Goal: Task Accomplishment & Management: Use online tool/utility

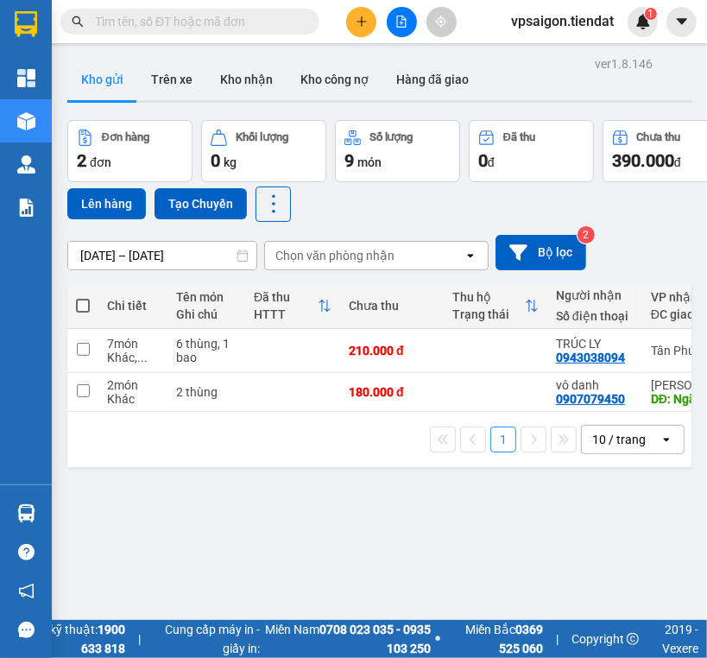
scroll to position [79, 0]
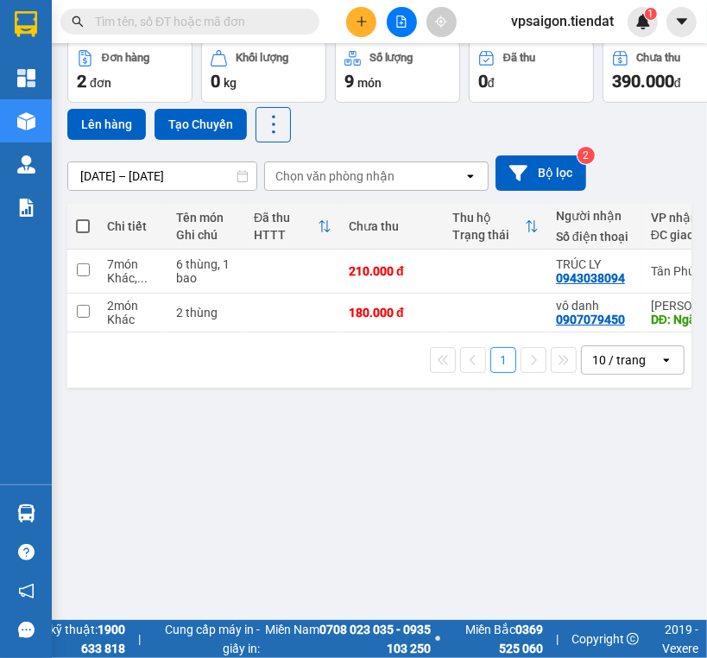
click at [451, 494] on div "ver 1.8.146 Kho gửi Trên xe Kho nhận Kho công nợ Hàng đã giao Đơn hàng 2 đơn Kh…" at bounding box center [379, 301] width 638 height 658
click at [425, 303] on td "180.000 đ" at bounding box center [392, 313] width 104 height 39
checkbox input "true"
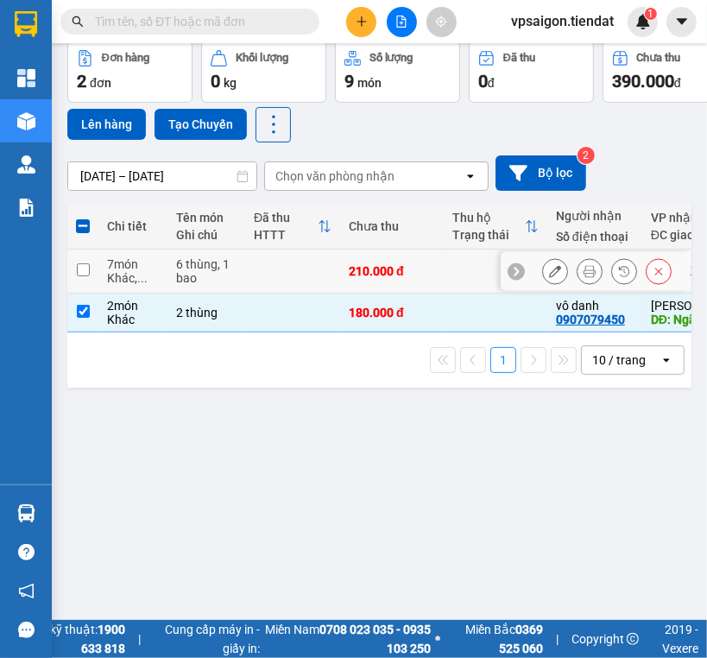
click at [379, 258] on td "210.000 đ" at bounding box center [392, 272] width 104 height 44
checkbox input "true"
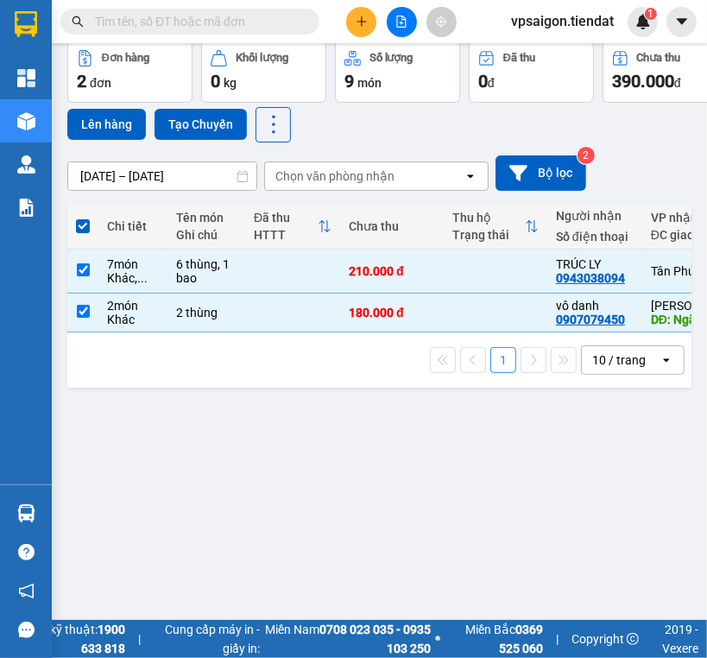
click at [377, 480] on div "ver 1.8.146 Kho gửi Trên xe Kho nhận Kho công nợ Hàng đã giao Đơn hàng 2 đơn Kh…" at bounding box center [379, 301] width 638 height 658
click at [122, 128] on button "Lên hàng" at bounding box center [106, 124] width 79 height 31
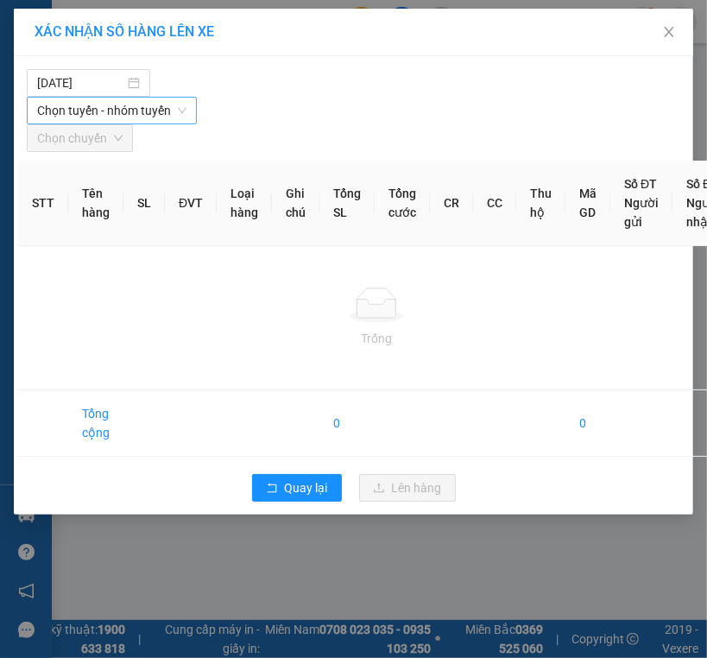
click at [131, 99] on span "Chọn tuyến - nhóm tuyến" at bounding box center [111, 111] width 149 height 26
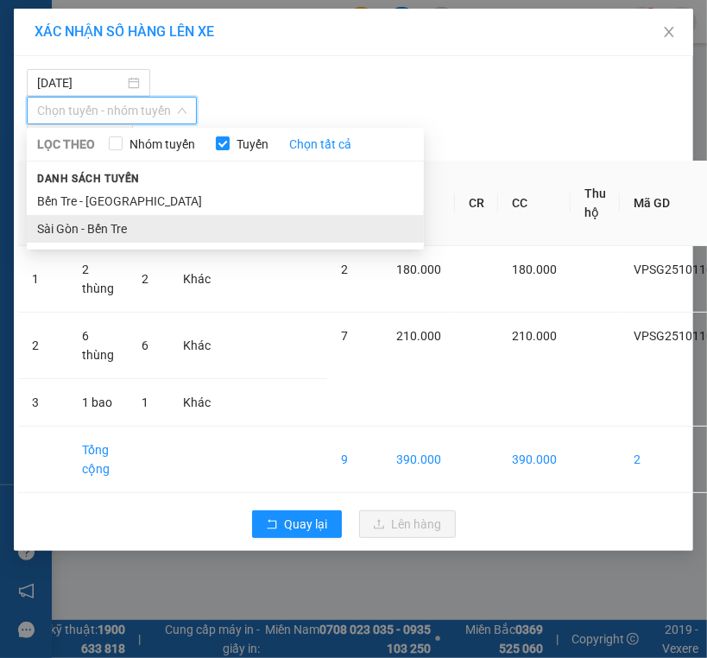
click at [108, 221] on li "Sài Gòn - Bến Tre" at bounding box center [225, 229] width 397 height 28
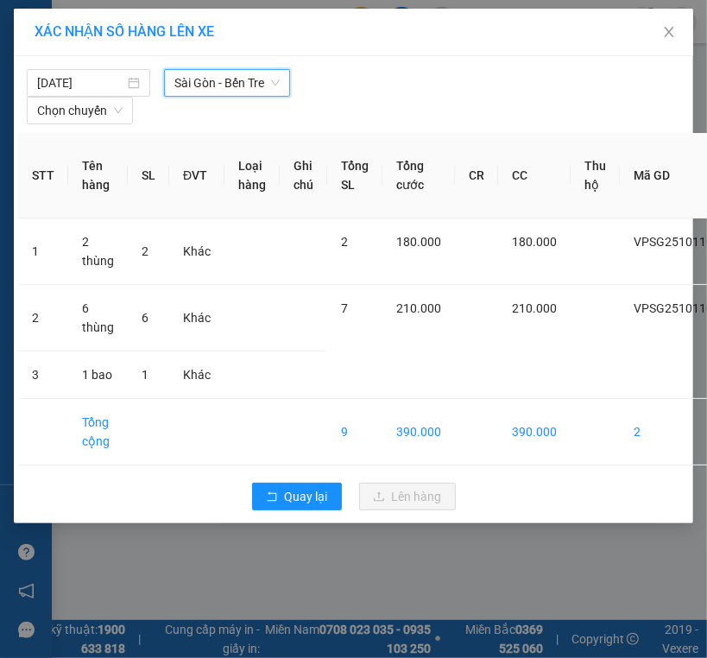
click at [214, 89] on span "Sài Gòn - Bến Tre" at bounding box center [226, 83] width 105 height 26
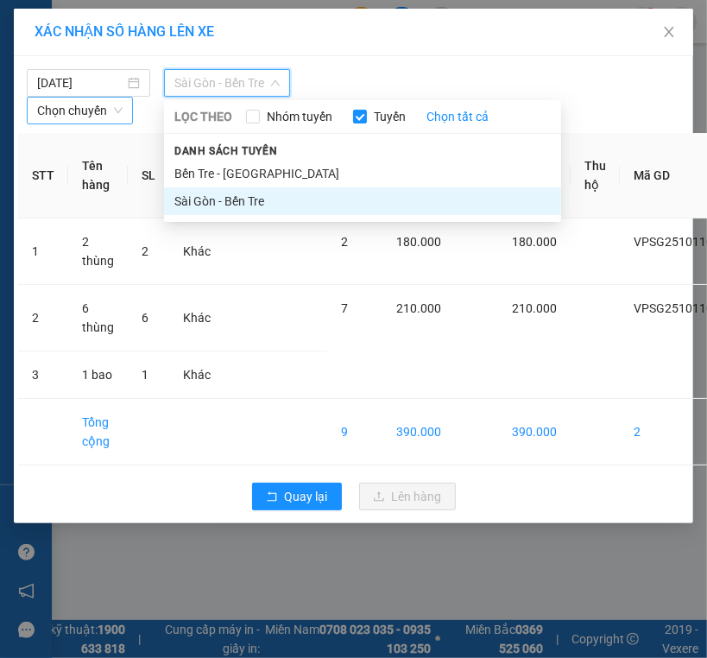
click at [85, 105] on span "Chọn chuyến" at bounding box center [80, 111] width 86 height 26
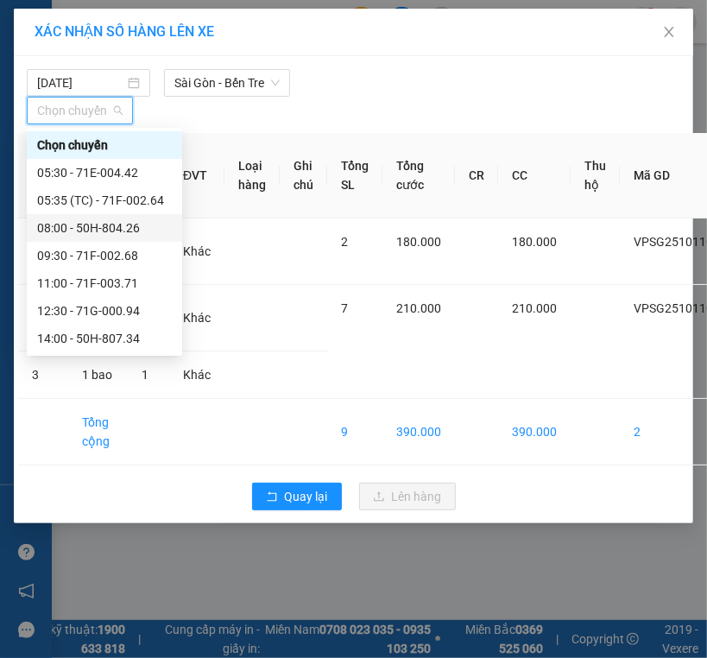
scroll to position [83, 0]
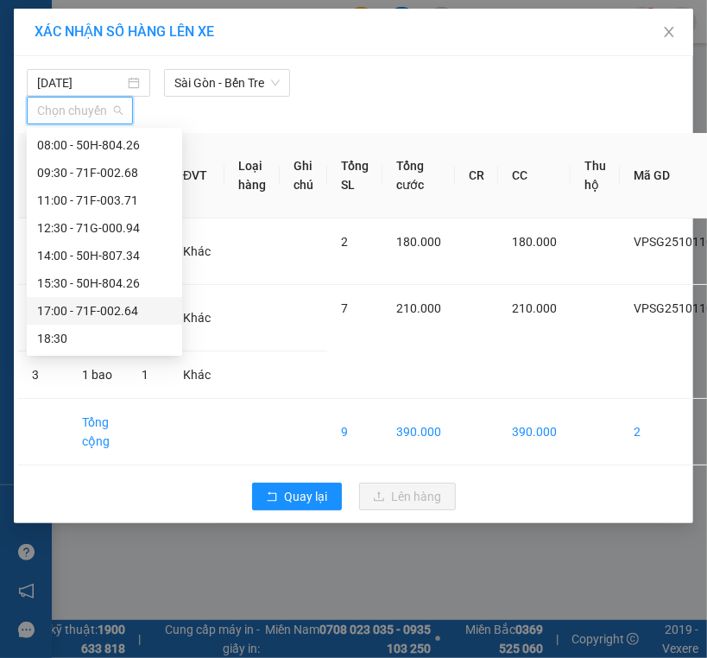
click at [102, 307] on div "17:00 - 71F-002.64" at bounding box center [104, 310] width 135 height 19
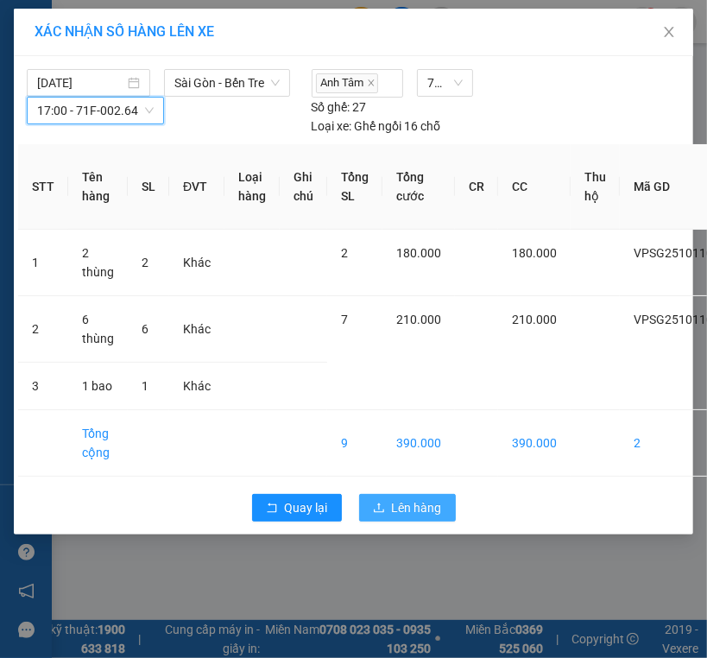
click at [404, 512] on span "Lên hàng" at bounding box center [417, 507] width 50 height 19
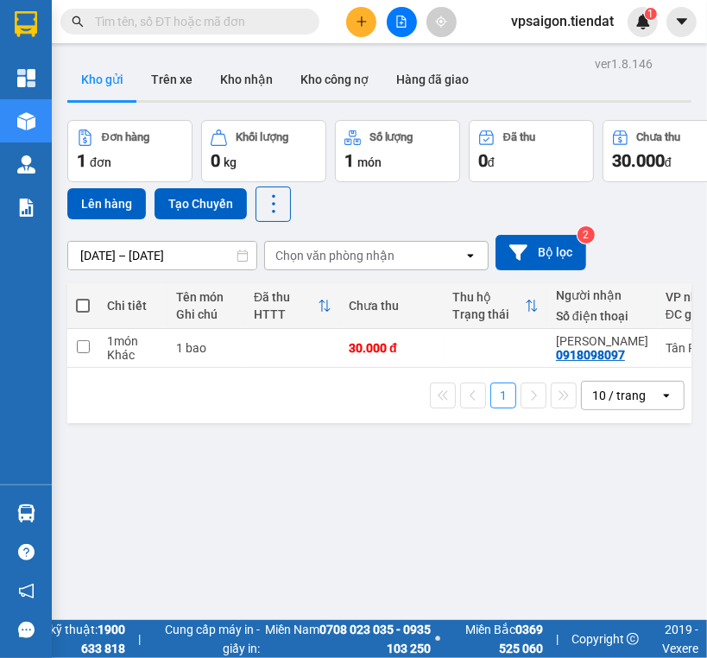
click at [243, 419] on div "1 10 / trang open" at bounding box center [379, 395] width 625 height 55
click at [169, 79] on button "Trên xe" at bounding box center [171, 79] width 69 height 41
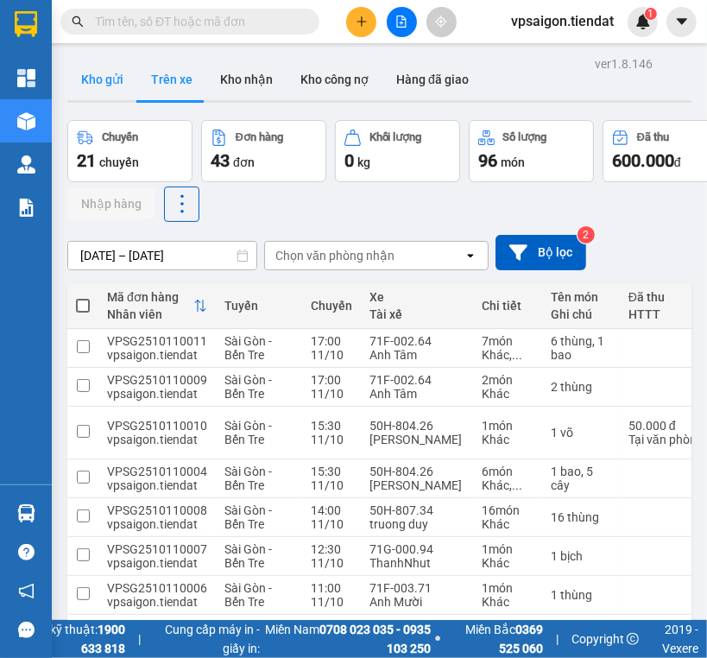
click at [79, 56] on div "ver 1.8.146 Kho gửi Trên xe Kho nhận Kho công nợ Hàng đã giao Chuyến 21 chuyến …" at bounding box center [379, 437] width 638 height 770
click at [86, 64] on button "Kho gửi" at bounding box center [102, 79] width 70 height 41
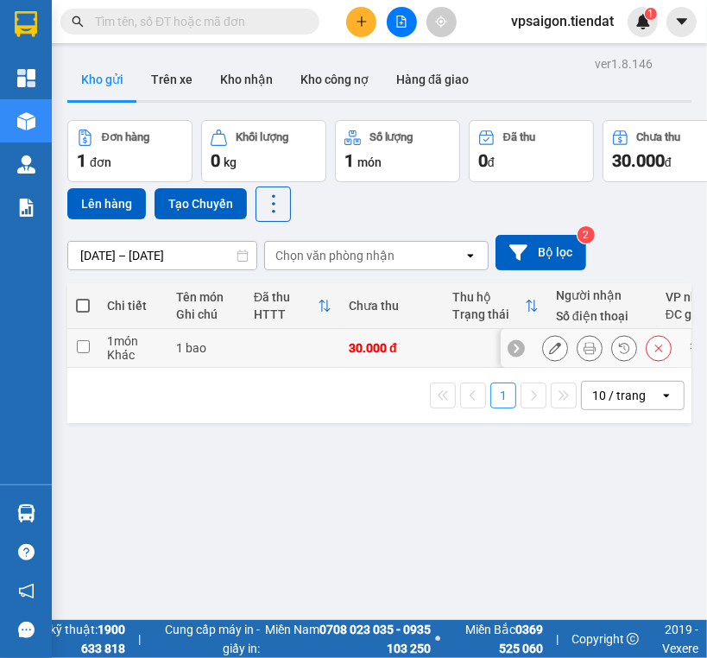
click at [102, 359] on td "1 món Khác" at bounding box center [132, 348] width 69 height 39
checkbox input "true"
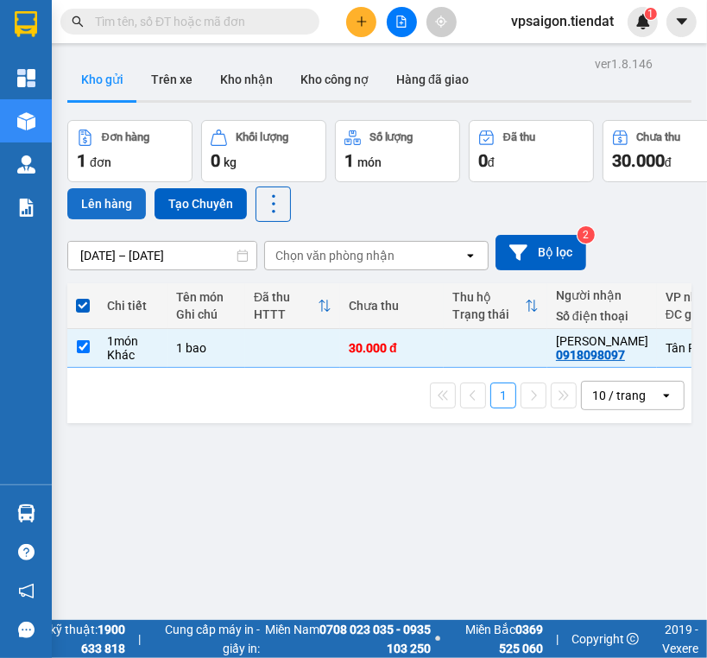
click at [98, 211] on button "Lên hàng" at bounding box center [106, 203] width 79 height 31
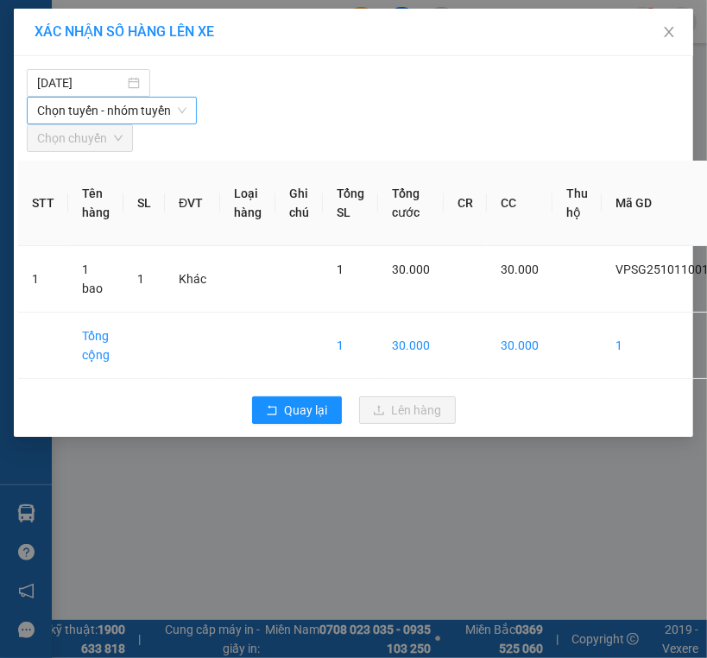
click at [135, 111] on span "Chọn tuyến - nhóm tuyến" at bounding box center [111, 111] width 149 height 26
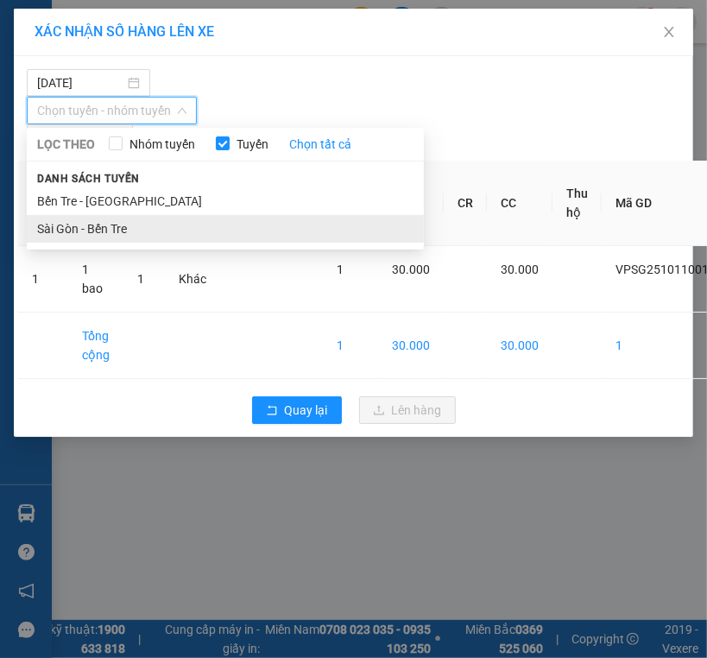
click at [83, 217] on li "Sài Gòn - Bến Tre" at bounding box center [225, 229] width 397 height 28
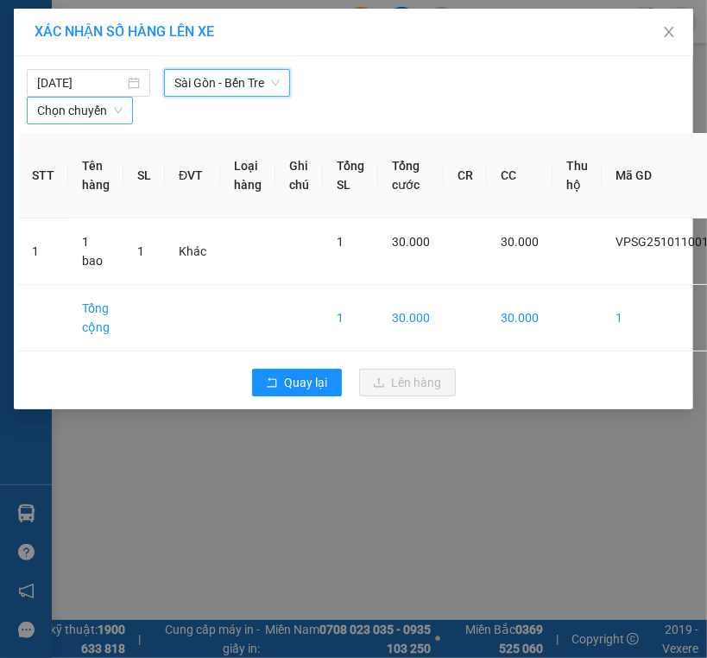
click at [109, 114] on span "Chọn chuyến" at bounding box center [80, 111] width 86 height 26
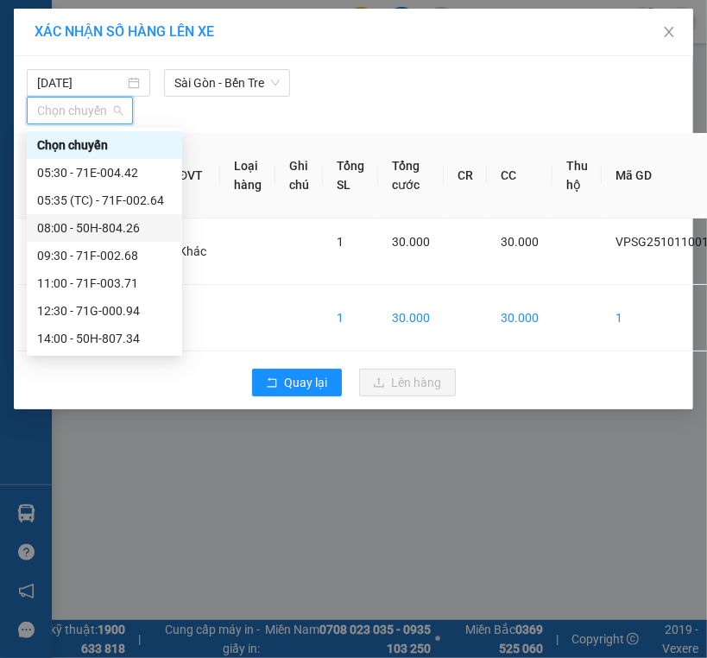
scroll to position [83, 0]
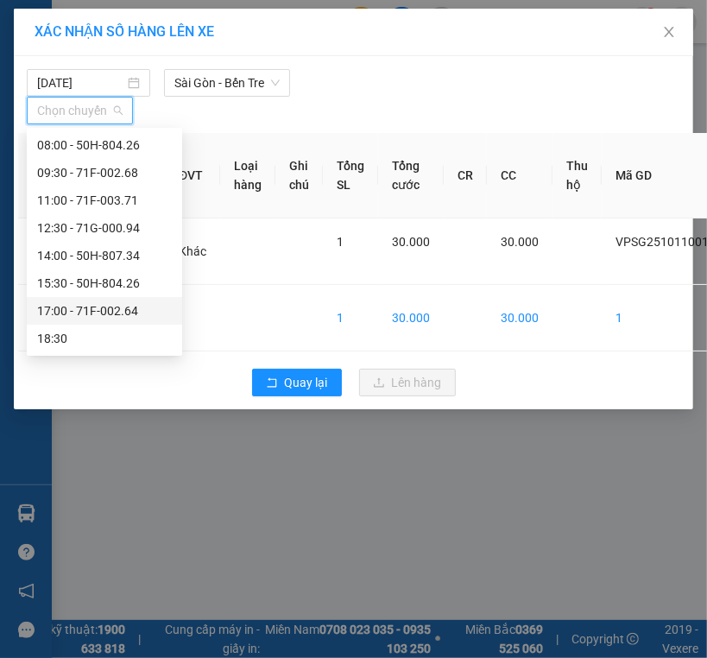
click at [116, 308] on div "17:00 - 71F-002.64" at bounding box center [104, 310] width 135 height 19
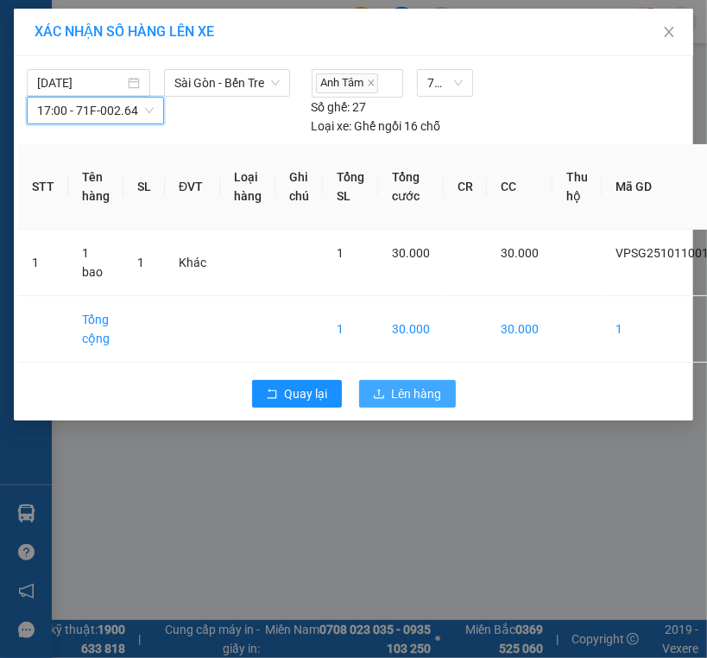
click at [409, 403] on span "Lên hàng" at bounding box center [417, 393] width 50 height 19
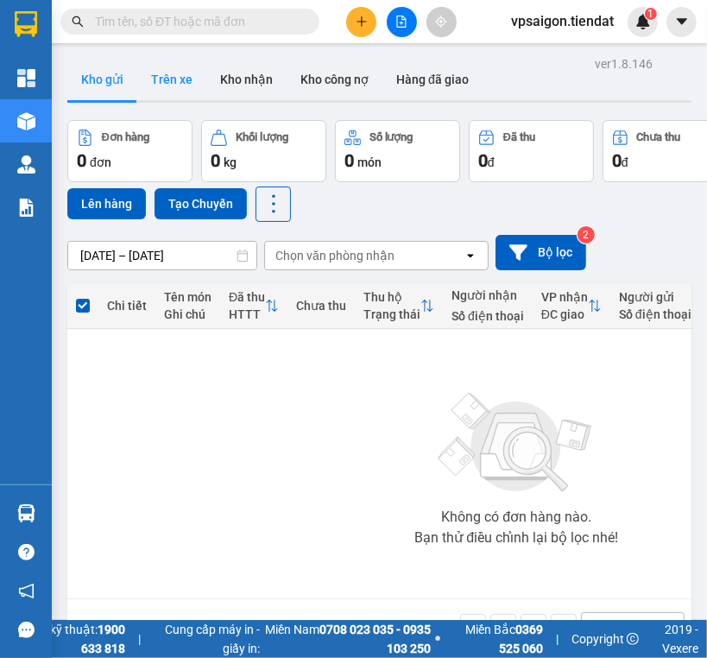
click at [143, 75] on button "Trên xe" at bounding box center [171, 79] width 69 height 41
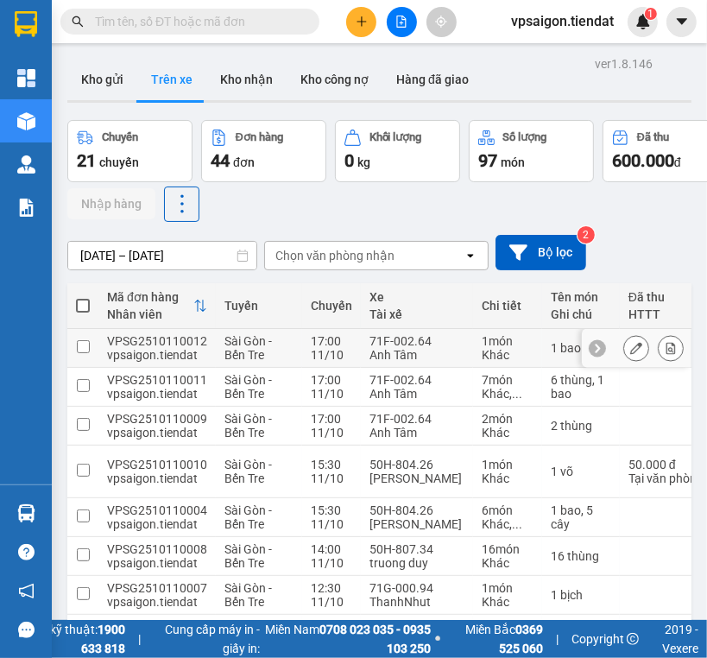
scroll to position [197, 0]
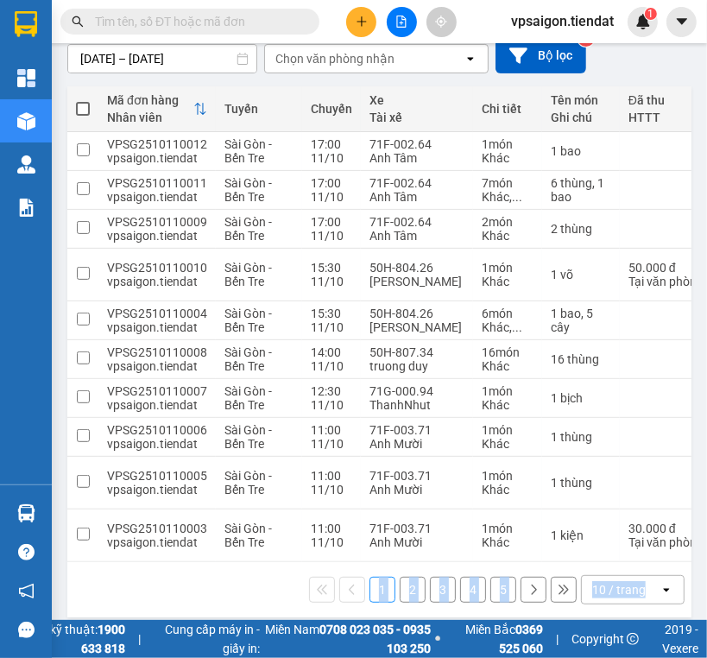
drag, startPoint x: 332, startPoint y: 540, endPoint x: 517, endPoint y: 556, distance: 185.6
click at [633, 579] on div "1 2 3 4 5 10 / trang open" at bounding box center [379, 589] width 625 height 55
click at [263, 575] on div "1 2 3 4 5 10 / trang open" at bounding box center [379, 589] width 611 height 29
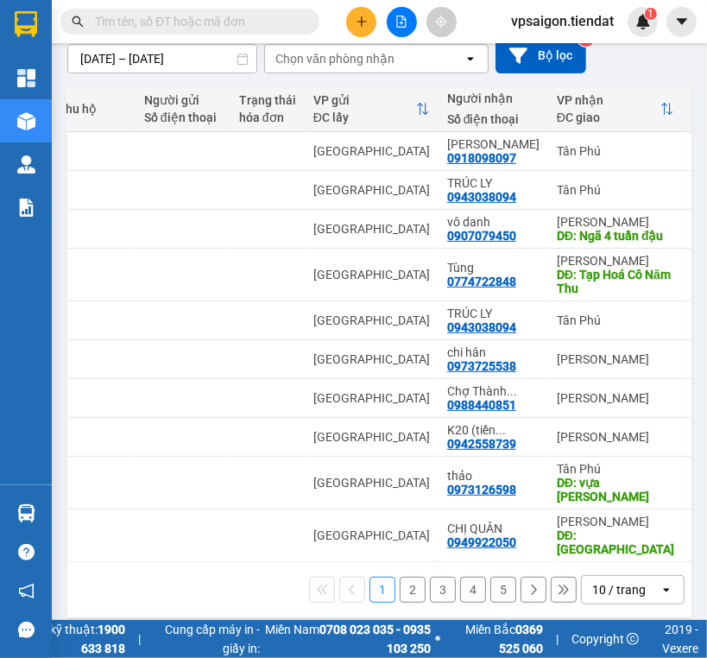
scroll to position [0, 0]
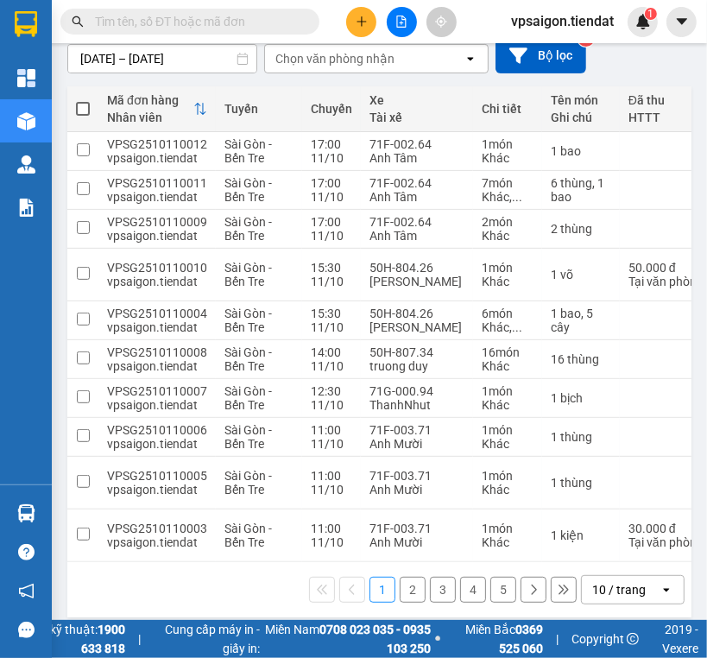
click at [224, 562] on div "1 2 3 4 5 10 / trang open" at bounding box center [379, 589] width 625 height 55
click at [324, 530] on td "11:00 [DATE]" at bounding box center [331, 536] width 59 height 53
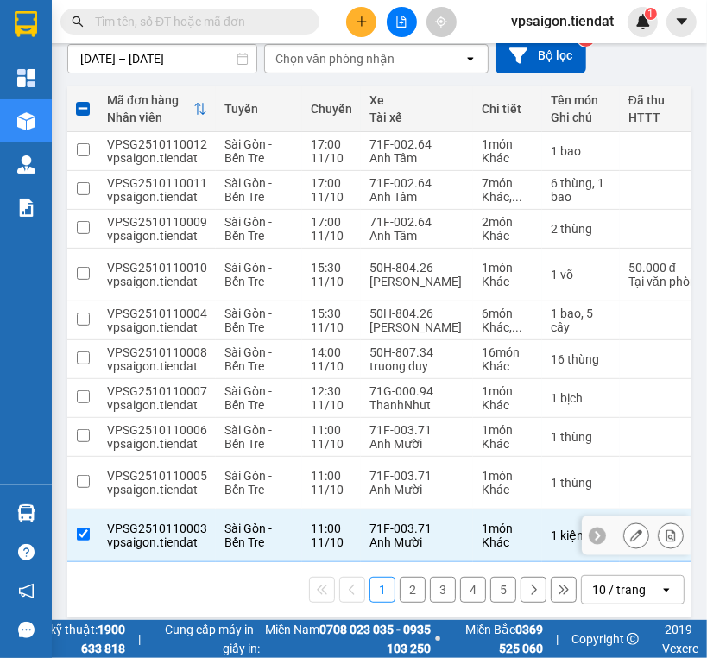
click at [311, 522] on div "11:00" at bounding box center [331, 529] width 41 height 14
checkbox input "false"
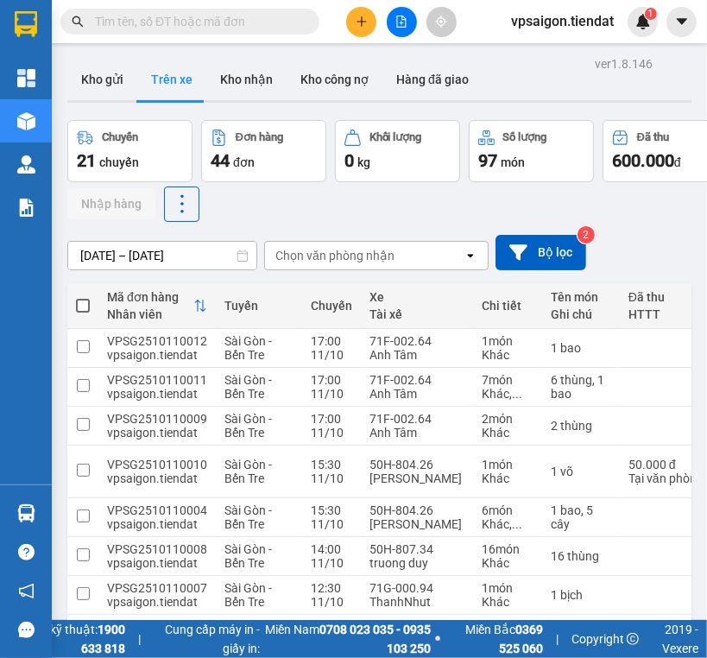
click at [89, 53] on div "ver 1.8.146 Kho gửi Trên xe Kho nhận Kho công nợ Hàng đã giao Chuyến 21 chuyến …" at bounding box center [379, 437] width 638 height 770
click at [90, 58] on div "ver 1.8.146 Kho gửi Trên xe Kho nhận Kho công nợ Hàng đã giao Chuyến 21 chuyến …" at bounding box center [379, 437] width 638 height 770
click at [92, 60] on button "Kho gửi" at bounding box center [102, 79] width 70 height 41
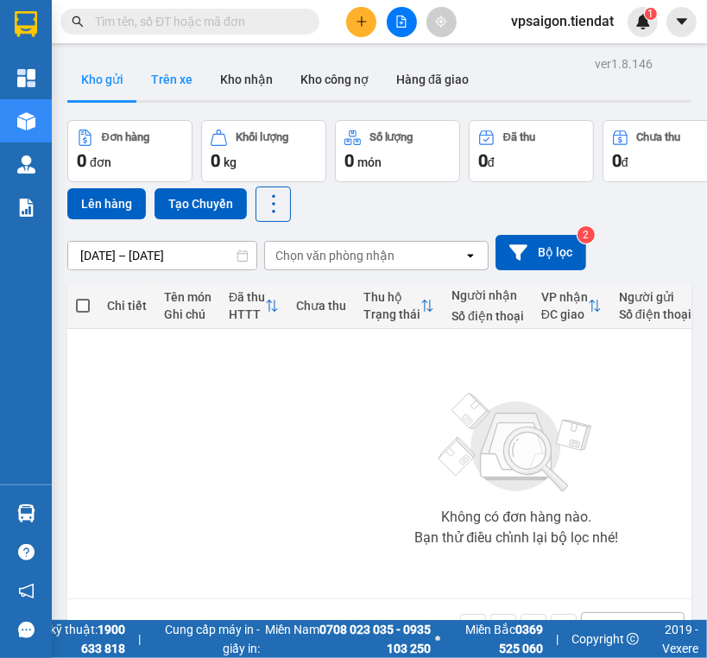
click at [159, 68] on button "Trên xe" at bounding box center [171, 79] width 69 height 41
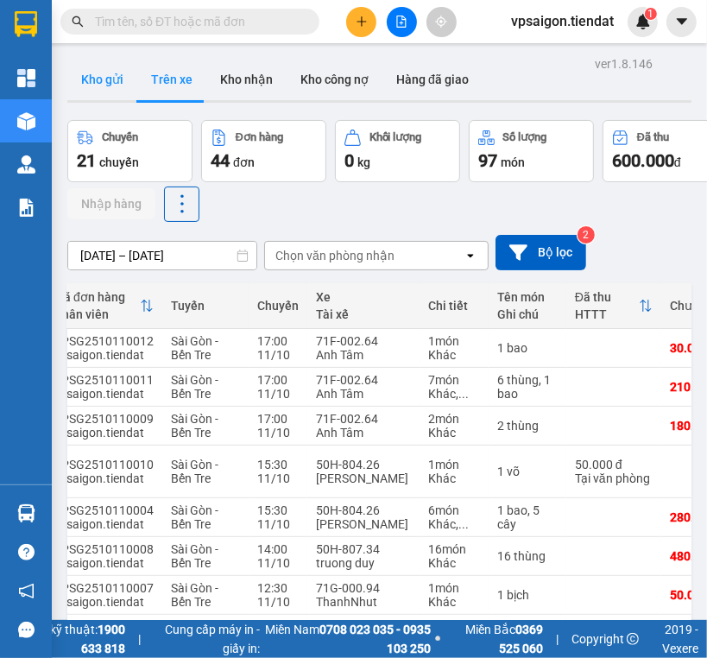
click at [99, 59] on button "Kho gửi" at bounding box center [102, 79] width 70 height 41
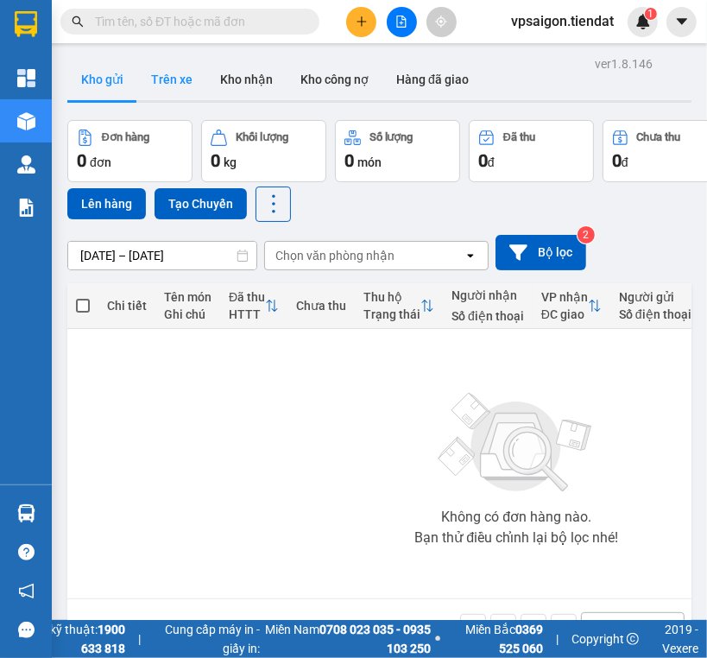
click at [192, 70] on button "Trên xe" at bounding box center [171, 79] width 69 height 41
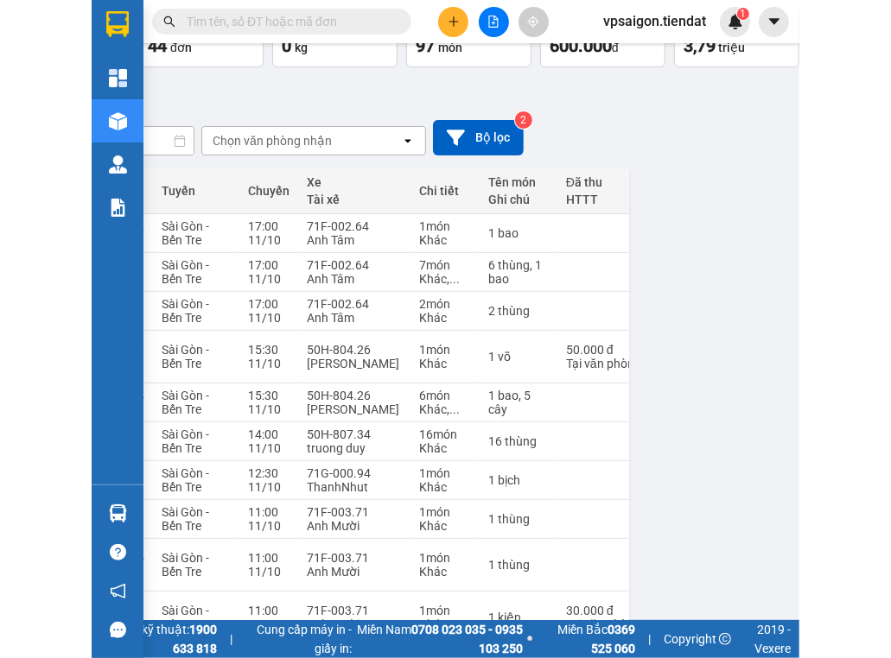
scroll to position [115, 0]
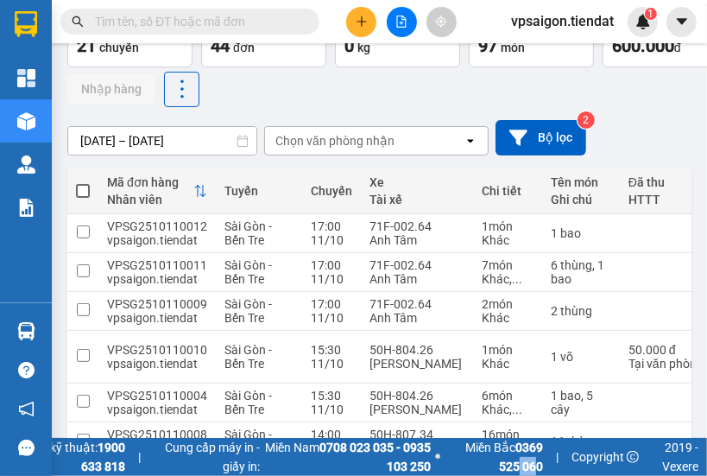
drag, startPoint x: 536, startPoint y: 473, endPoint x: 518, endPoint y: 581, distance: 109.4
click at [518, 476] on html "Kết quả tìm kiếm ( 0 ) Bộ lọc No Data vpsaigon.tiendat 1 Tổng Quan Kho hàng mới…" at bounding box center [353, 238] width 707 height 476
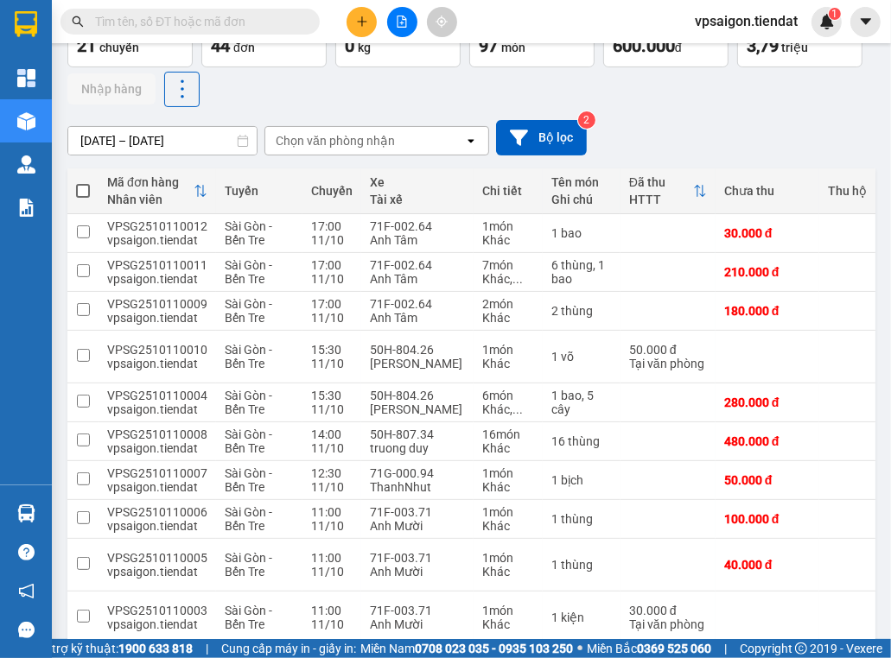
click at [233, 67] on div "Chuyến 21 chuyến Đơn hàng 44 đơn Khối lượng 0 kg Số lượng 97 món Đã thu 600.000…" at bounding box center [471, 56] width 808 height 102
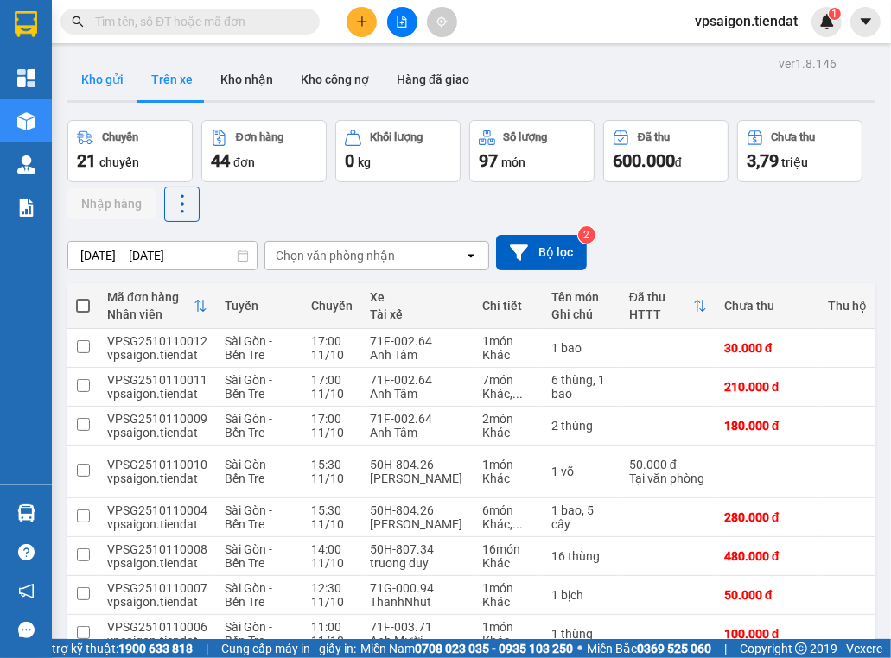
click at [92, 75] on button "Kho gửi" at bounding box center [102, 79] width 70 height 41
